Goal: Task Accomplishment & Management: Manage account settings

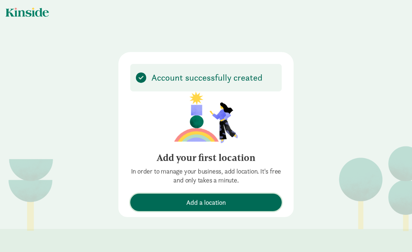
click at [211, 202] on span "Add a location" at bounding box center [206, 202] width 40 height 10
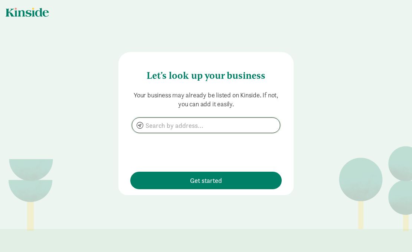
click at [165, 125] on input at bounding box center [206, 125] width 148 height 15
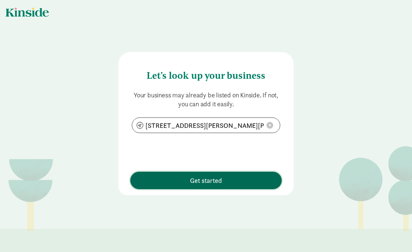
click at [183, 183] on span "Get started" at bounding box center [206, 180] width 144 height 10
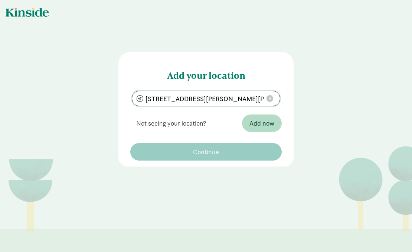
click at [213, 99] on input "100, Culbertson Hall, Bozeman, MT 59717" at bounding box center [206, 98] width 148 height 15
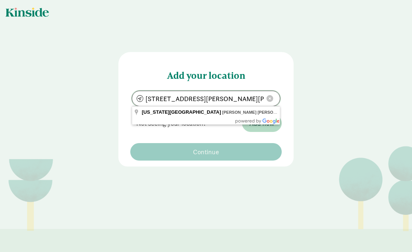
drag, startPoint x: 207, startPoint y: 99, endPoint x: 140, endPoint y: 97, distance: 66.4
click at [140, 97] on input "100, Culbertson Hall, Bozeman, MT 59717" at bounding box center [206, 98] width 148 height 15
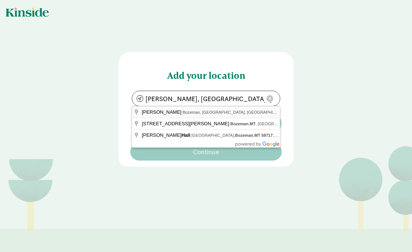
type input "Herrick Hall, Bozeman, MT 59715"
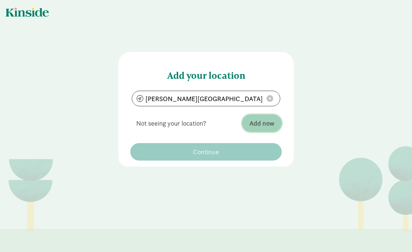
click at [256, 124] on span "Add now" at bounding box center [261, 123] width 25 height 10
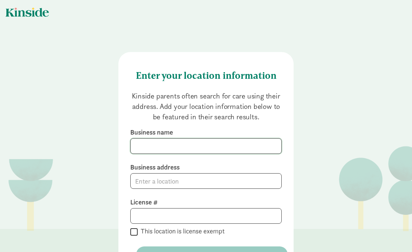
click at [157, 147] on input at bounding box center [206, 145] width 151 height 15
type input "MSU Child Development Center"
click at [154, 183] on input at bounding box center [206, 180] width 151 height 15
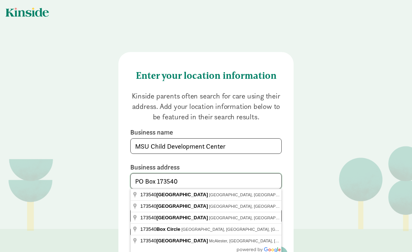
type input "PO Box 173540"
click at [295, 163] on div "Enter your location information Kinside parents often search for care using the…" at bounding box center [206, 152] width 412 height 305
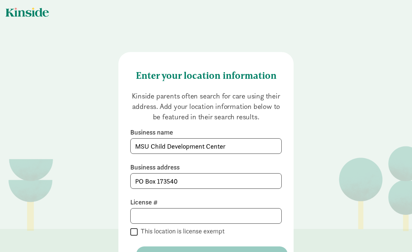
scroll to position [53, 0]
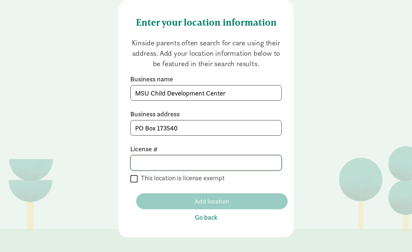
click at [147, 165] on input at bounding box center [206, 162] width 151 height 15
type input "PV77940"
click at [259, 61] on p "Kinside parents often search for care using their address. Add your location in…" at bounding box center [205, 52] width 151 height 31
click at [203, 217] on span "Go back" at bounding box center [206, 217] width 23 height 10
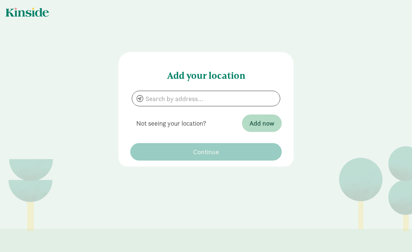
scroll to position [0, 0]
click at [174, 99] on input at bounding box center [206, 98] width 148 height 15
type input "Herrick Hall, Bozeman, MT 59715"
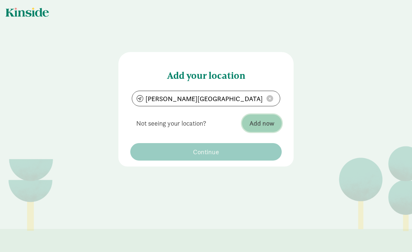
click at [269, 125] on span "Add now" at bounding box center [261, 123] width 25 height 10
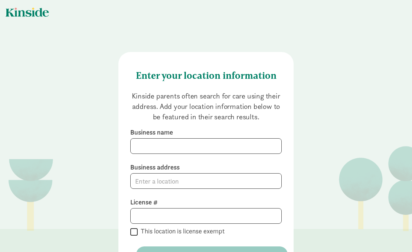
scroll to position [53, 0]
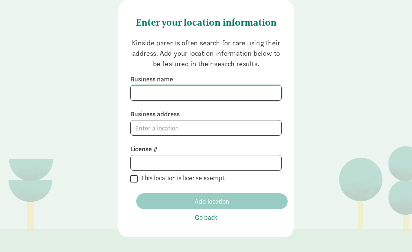
click at [149, 94] on input at bounding box center [206, 92] width 151 height 15
type input "MSU Child Development Center"
click at [144, 127] on input at bounding box center [206, 127] width 151 height 15
type input "Herrick Hall, Bozeman, MT, USA"
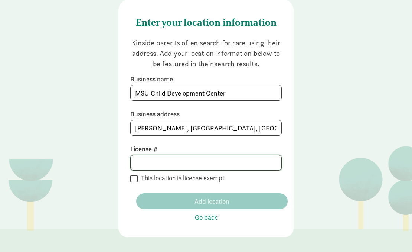
click at [150, 161] on input at bounding box center [206, 162] width 151 height 15
type input "77940"
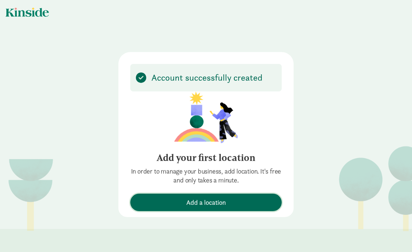
click at [201, 201] on span "Add a location" at bounding box center [206, 202] width 40 height 10
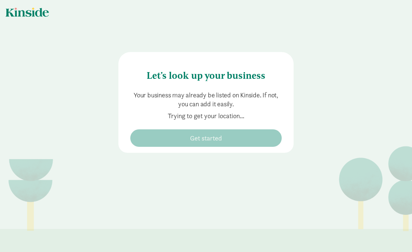
type input "4628 Cascade St, Bozeman, MT 59718"
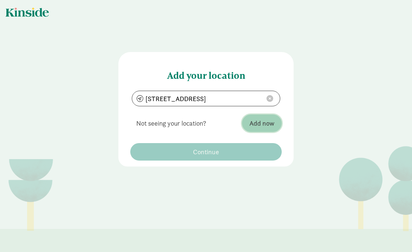
click at [254, 120] on span "Add now" at bounding box center [261, 123] width 25 height 10
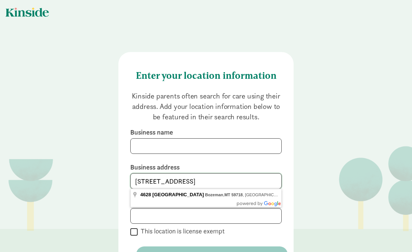
drag, startPoint x: 260, startPoint y: 179, endPoint x: 149, endPoint y: 175, distance: 111.4
click at [149, 175] on input "4628 Cascade Street, Bozeman, MT 59718" at bounding box center [206, 180] width 151 height 15
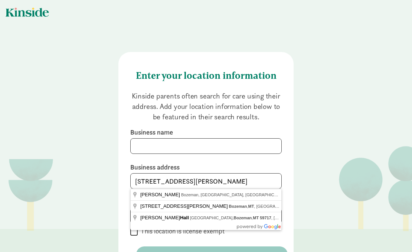
click at [288, 189] on div "Enter your location information Kinside parents often search for care using the…" at bounding box center [205, 171] width 175 height 238
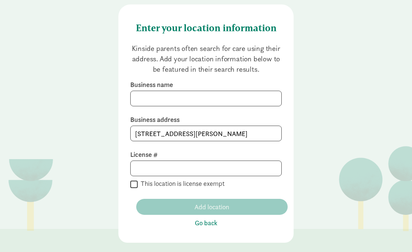
scroll to position [53, 0]
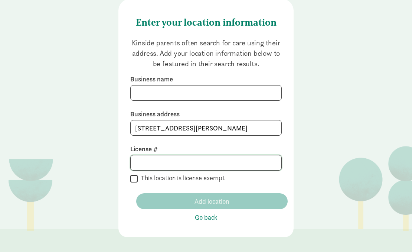
click at [156, 163] on input at bounding box center [206, 162] width 151 height 15
type input "4628 Cascade Street, Bozeman, MT 59718"
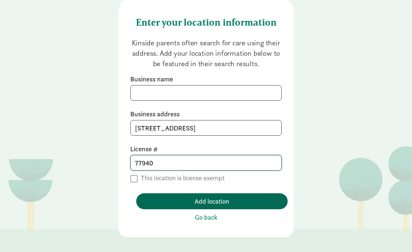
type input "77940"
click at [171, 198] on span "Add location" at bounding box center [211, 201] width 139 height 10
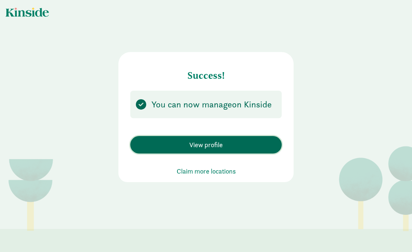
click at [185, 144] on span "View profile" at bounding box center [206, 144] width 144 height 10
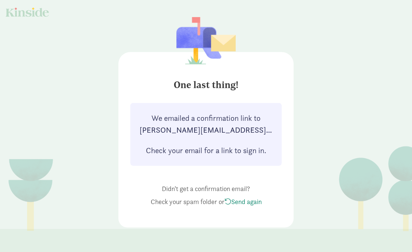
click at [246, 202] on link "Send again" at bounding box center [242, 201] width 37 height 9
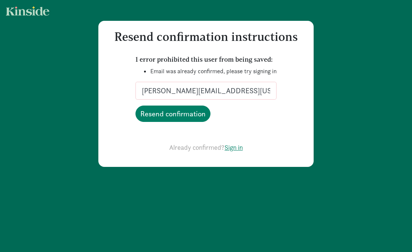
click at [234, 149] on link "Sign in" at bounding box center [233, 147] width 18 height 9
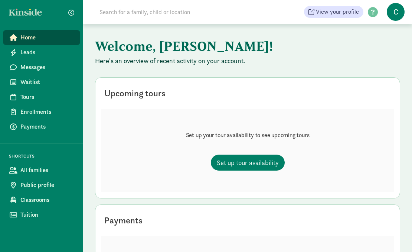
click at [397, 10] on span "C" at bounding box center [396, 12] width 18 height 18
click at [341, 9] on span "View your profile" at bounding box center [337, 11] width 43 height 9
click at [395, 12] on span "C" at bounding box center [396, 12] width 18 height 18
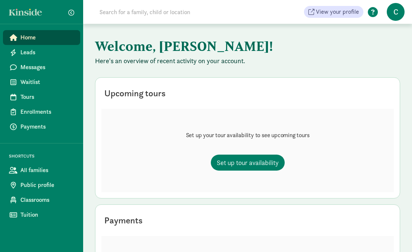
click at [372, 13] on span at bounding box center [372, 12] width 19 height 10
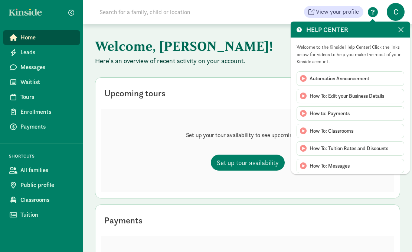
click at [372, 13] on span at bounding box center [372, 12] width 19 height 10
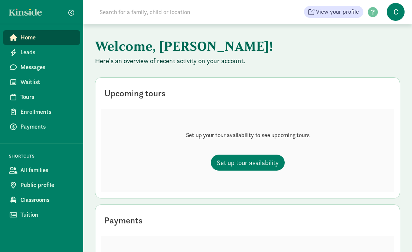
click at [173, 13] on input at bounding box center [199, 11] width 208 height 15
click at [397, 13] on span "C" at bounding box center [396, 12] width 18 height 18
click at [375, 14] on span at bounding box center [372, 12] width 19 height 10
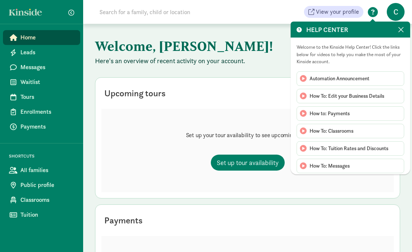
click at [375, 14] on span at bounding box center [372, 12] width 19 height 10
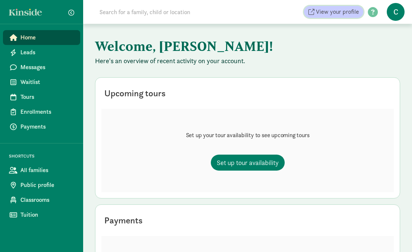
click at [347, 14] on span "View your profile" at bounding box center [337, 11] width 43 height 9
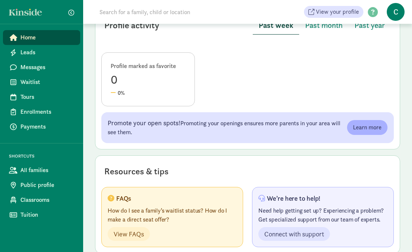
scroll to position [328, 0]
click at [29, 36] on span "Home" at bounding box center [47, 37] width 54 height 9
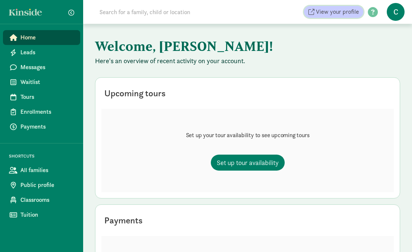
click at [345, 13] on span "View your profile" at bounding box center [337, 11] width 43 height 9
click at [331, 9] on span "View your profile" at bounding box center [337, 11] width 43 height 9
click at [396, 13] on span "C" at bounding box center [396, 12] width 18 height 18
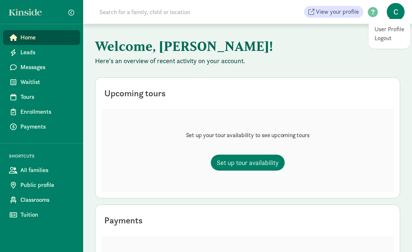
click at [392, 28] on link "User Profile" at bounding box center [389, 29] width 30 height 9
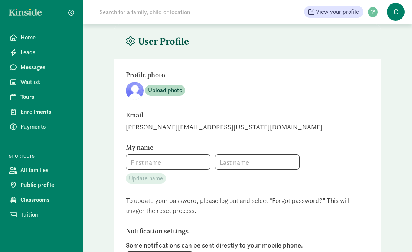
type input "Christine"
type input "Lux"
type input "4069945005"
checkbox input "false"
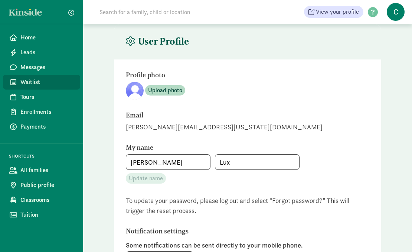
click at [27, 84] on span "Waitlist" at bounding box center [47, 82] width 54 height 9
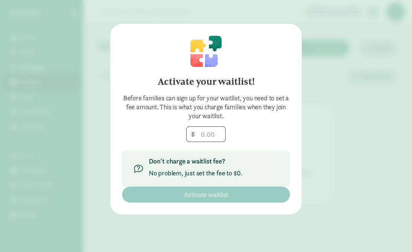
click at [347, 141] on div "Activate your waitlist! Before families can sign up for your waitlist, you need…" at bounding box center [206, 126] width 412 height 252
click at [341, 119] on div "Activate your waitlist! Before families can sign up for your waitlist, you need…" at bounding box center [206, 126] width 412 height 252
click at [215, 135] on input "number" at bounding box center [206, 134] width 39 height 15
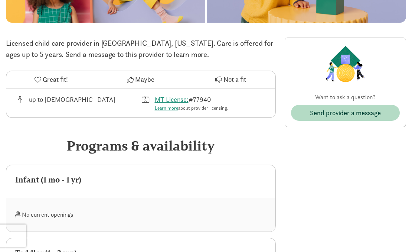
scroll to position [43, 0]
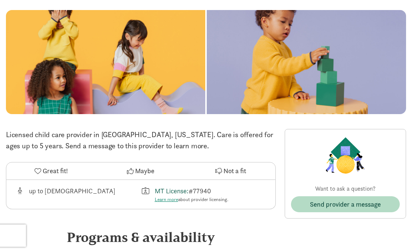
click at [169, 190] on link "MT License:" at bounding box center [172, 190] width 34 height 9
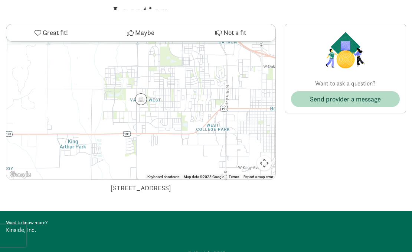
scroll to position [605, 0]
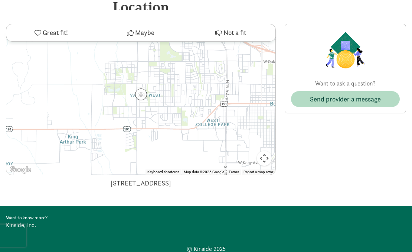
click at [124, 184] on div "4628 Cascade Street, Bozeman, MT 59718" at bounding box center [141, 183] width 270 height 10
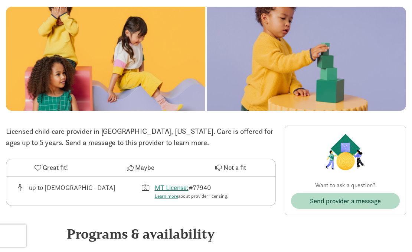
scroll to position [0, 0]
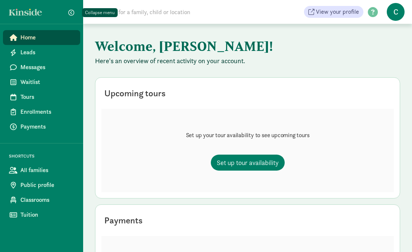
click at [71, 11] on span "button" at bounding box center [71, 13] width 6 height 6
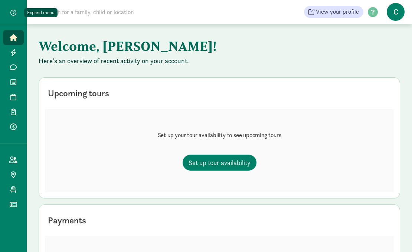
click at [14, 9] on button "button" at bounding box center [13, 13] width 18 height 12
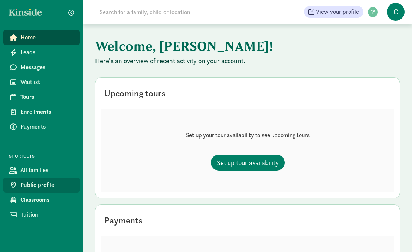
click at [25, 184] on span "Public profile" at bounding box center [47, 184] width 54 height 9
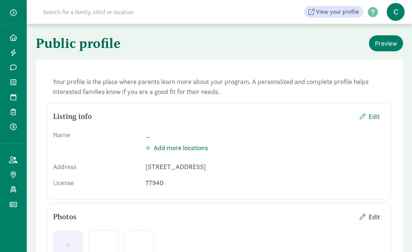
scroll to position [4, 0]
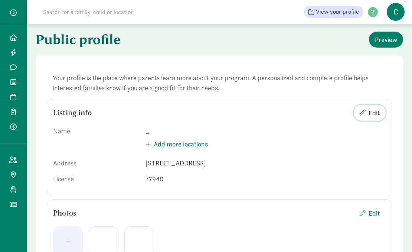
click at [370, 112] on span "Edit" at bounding box center [373, 113] width 11 height 10
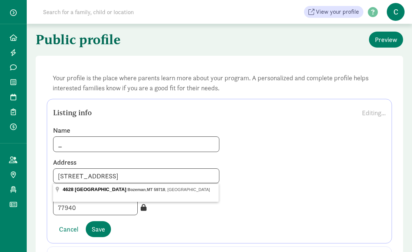
drag, startPoint x: 196, startPoint y: 175, endPoint x: 56, endPoint y: 165, distance: 140.2
click at [56, 165] on div "Address [STREET_ADDRESS]" at bounding box center [136, 170] width 166 height 25
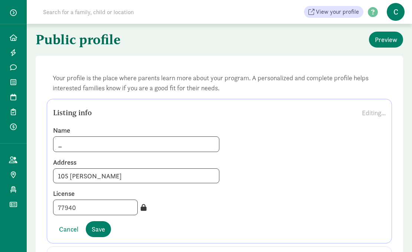
click at [266, 164] on div "Address [STREET_ADDRESS][PERSON_NAME]" at bounding box center [219, 170] width 344 height 25
click at [128, 176] on input "105 Herrick Hall" at bounding box center [136, 175] width 166 height 15
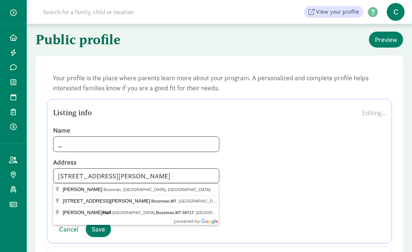
type input "105 Herrick Hall Bozeman, MT 59717"
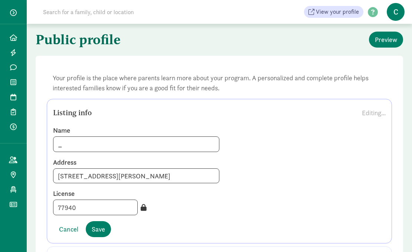
click at [273, 189] on label "License" at bounding box center [219, 193] width 332 height 9
click at [68, 141] on input "_" at bounding box center [135, 144] width 165 height 15
type input "MSU Child Development Center"
click at [99, 229] on span "Save" at bounding box center [98, 229] width 13 height 10
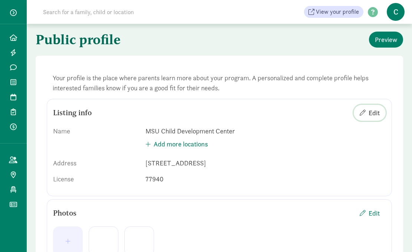
click at [372, 112] on span "Edit" at bounding box center [373, 113] width 11 height 10
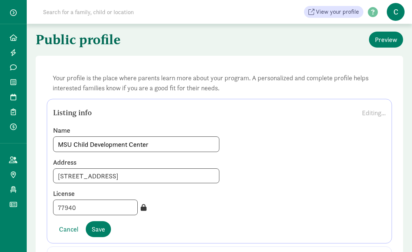
click at [188, 175] on input "4628 Cascade Street, Bozeman, MT, 59718" at bounding box center [136, 175] width 166 height 15
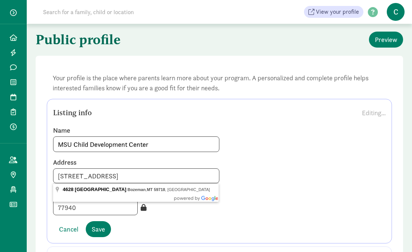
drag, startPoint x: 188, startPoint y: 175, endPoint x: 41, endPoint y: 175, distance: 146.9
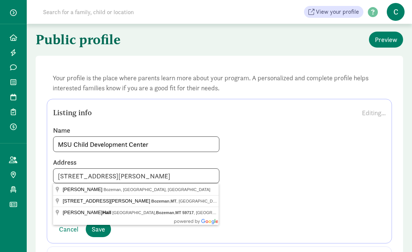
type input "105 Herrick Hall Bozeman, MT 59717"
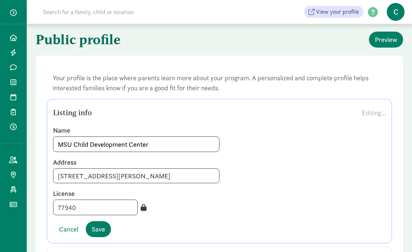
click at [290, 173] on div "Address 105 Herrick Hall Bozeman, MT 59717" at bounding box center [219, 170] width 344 height 25
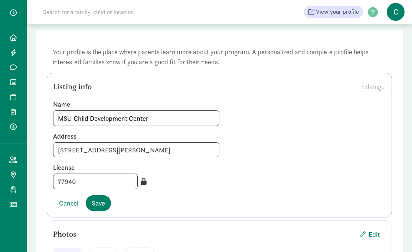
scroll to position [30, 0]
click at [100, 202] on span "Save" at bounding box center [98, 202] width 13 height 10
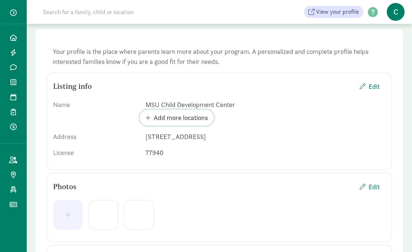
click at [147, 116] on span "button" at bounding box center [147, 118] width 5 height 6
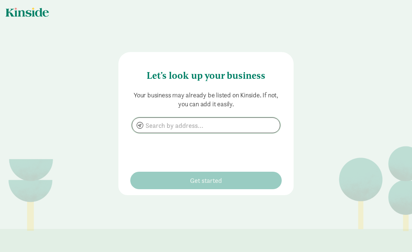
click at [176, 126] on input at bounding box center [206, 125] width 148 height 15
type input "[STREET_ADDRESS][PERSON_NAME][PERSON_NAME]"
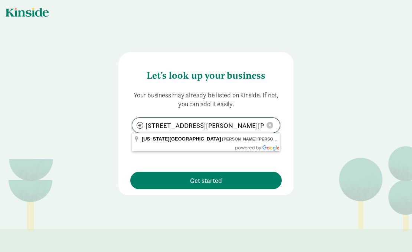
drag, startPoint x: 207, startPoint y: 126, endPoint x: 141, endPoint y: 121, distance: 66.2
click at [141, 121] on input "[STREET_ADDRESS][PERSON_NAME][PERSON_NAME]" at bounding box center [206, 125] width 148 height 15
click at [330, 154] on div "Let's look up your business Your business may already be listed on Kinside. If …" at bounding box center [206, 105] width 412 height 210
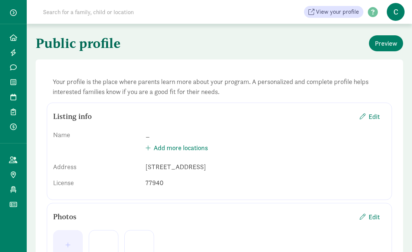
scroll to position [30, 0]
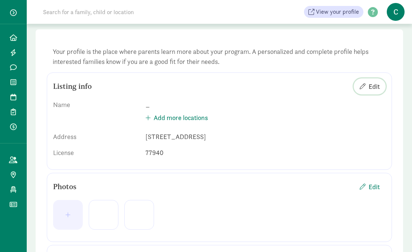
click at [372, 88] on span "Edit" at bounding box center [373, 86] width 11 height 10
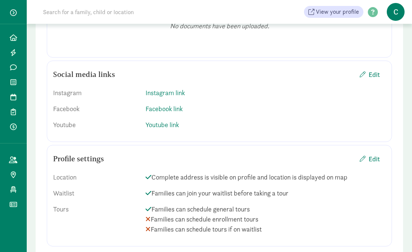
scroll to position [898, 0]
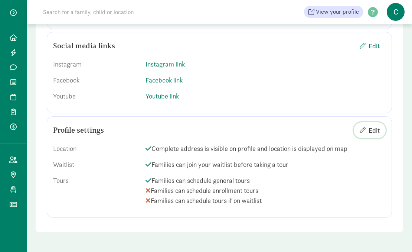
click at [372, 129] on span "Edit" at bounding box center [373, 130] width 11 height 10
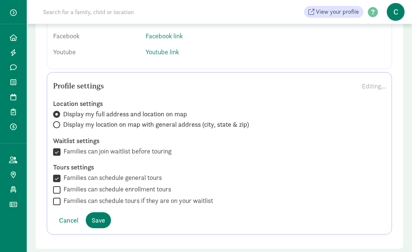
scroll to position [959, 0]
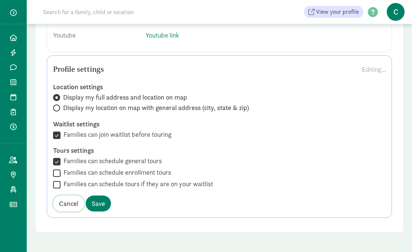
click at [63, 204] on span "Cancel" at bounding box center [68, 203] width 19 height 10
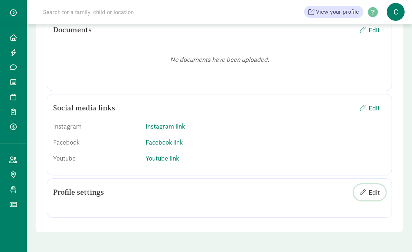
click at [373, 191] on span "Edit" at bounding box center [373, 192] width 11 height 10
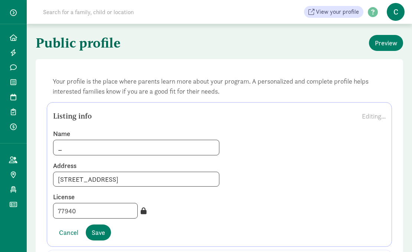
scroll to position [0, 0]
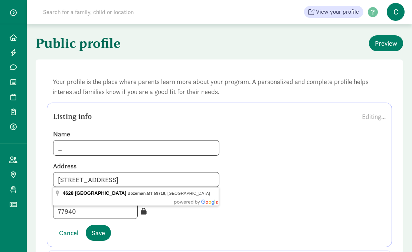
drag, startPoint x: 189, startPoint y: 179, endPoint x: 53, endPoint y: 171, distance: 136.0
click at [53, 172] on div "4628 Cascade Street, Bozeman, MT, 59718" at bounding box center [136, 179] width 166 height 15
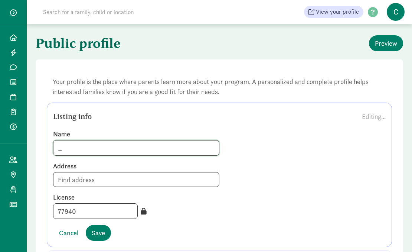
click at [63, 149] on input "_" at bounding box center [135, 147] width 165 height 15
type input "Montana State University"
click at [99, 232] on span "Save" at bounding box center [98, 232] width 13 height 10
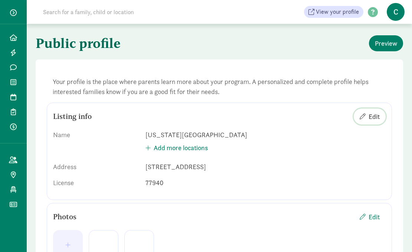
click at [372, 117] on span "Edit" at bounding box center [373, 116] width 11 height 10
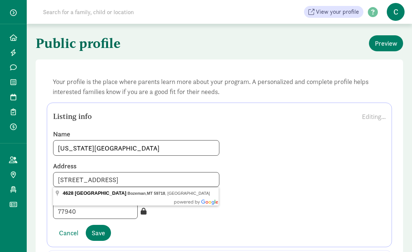
drag, startPoint x: 187, startPoint y: 179, endPoint x: 58, endPoint y: 167, distance: 129.3
click at [58, 167] on div "Address 4628 Cascade Street, Bozeman, MT, 59718" at bounding box center [136, 173] width 166 height 25
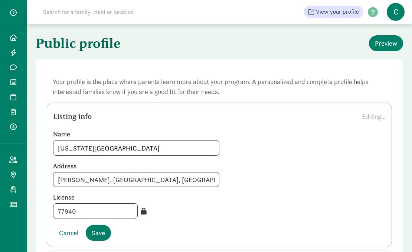
type input "Herrick Hall, Bozeman, MT 59715"
click at [95, 233] on span "Save" at bounding box center [98, 232] width 13 height 10
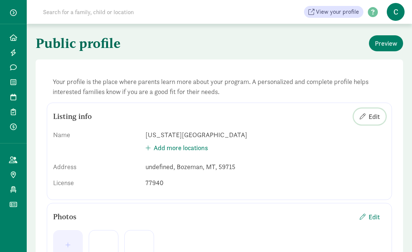
click at [374, 115] on span "Edit" at bounding box center [373, 116] width 11 height 10
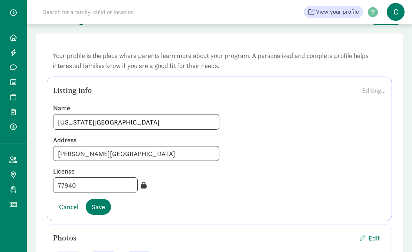
scroll to position [28, 0]
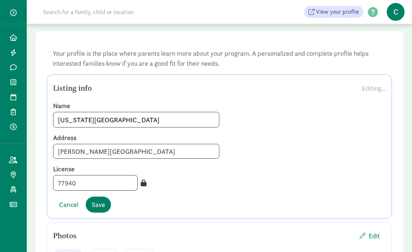
click at [59, 151] on input "Herrick Hall, Bozeman, MT 59715" at bounding box center [136, 151] width 166 height 15
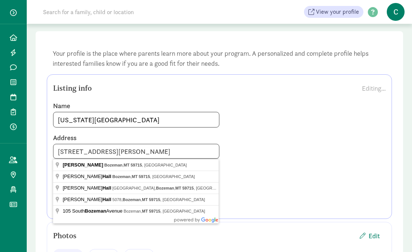
type input "105 Herrick Hall, Bozeman, MT 59715"
click at [278, 147] on div "Address 105 Herrick Hall, Bozeman, MT 59715" at bounding box center [219, 145] width 344 height 25
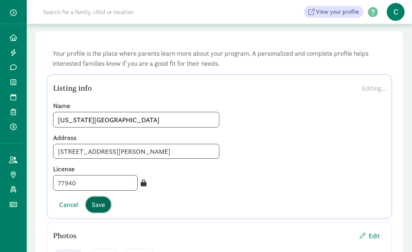
click at [99, 203] on span "Save" at bounding box center [98, 204] width 13 height 10
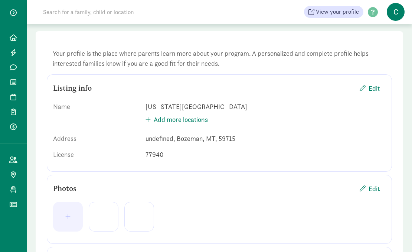
scroll to position [0, 0]
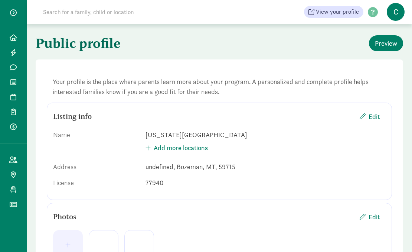
click at [95, 10] on input at bounding box center [143, 11] width 208 height 15
type input "ASMSU"
click at [15, 36] on icon at bounding box center [13, 37] width 7 height 7
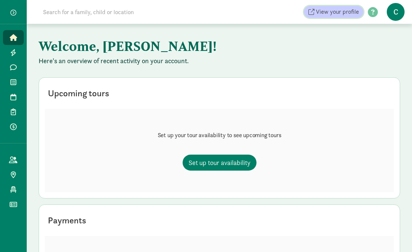
click at [341, 9] on span "View your profile" at bounding box center [337, 11] width 43 height 9
click at [393, 14] on span "C" at bounding box center [396, 12] width 18 height 18
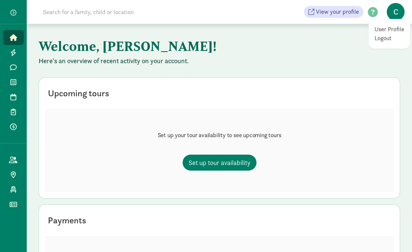
click at [381, 40] on link "Logout" at bounding box center [389, 38] width 30 height 9
click at [394, 13] on span "C" at bounding box center [396, 12] width 18 height 18
click at [388, 37] on link "Logout" at bounding box center [389, 38] width 30 height 9
click at [395, 12] on span "C" at bounding box center [396, 12] width 18 height 18
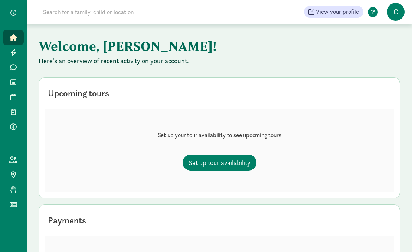
click at [373, 10] on span at bounding box center [372, 12] width 19 height 10
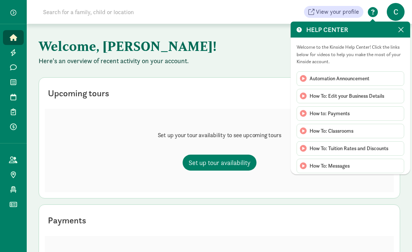
click at [398, 29] on span at bounding box center [401, 30] width 6 height 8
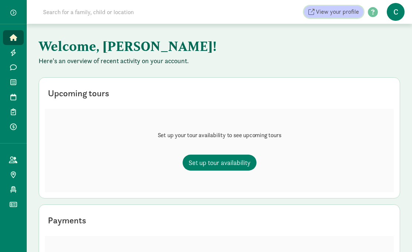
click at [342, 11] on span "View your profile" at bounding box center [337, 11] width 43 height 9
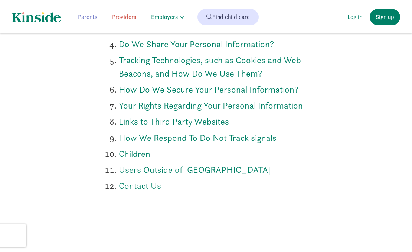
scroll to position [329, 0]
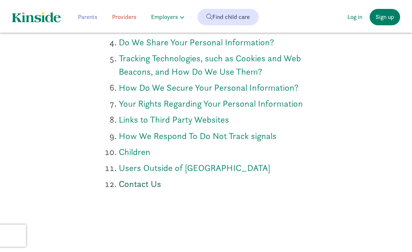
click at [133, 185] on link "Contact Us" at bounding box center [140, 184] width 42 height 12
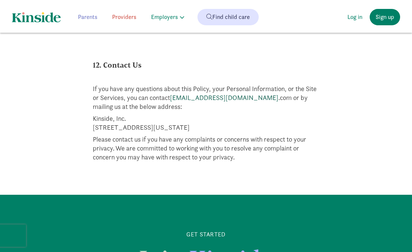
click at [196, 93] on link "[EMAIL_ADDRESS][DOMAIN_NAME]" at bounding box center [224, 97] width 108 height 9
